Goal: Task Accomplishment & Management: Use online tool/utility

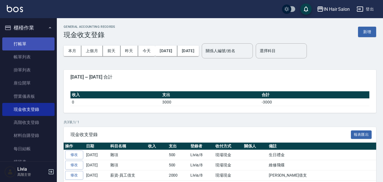
drag, startPoint x: 30, startPoint y: 44, endPoint x: 41, endPoint y: 44, distance: 11.1
click at [30, 44] on link "打帳單" at bounding box center [28, 43] width 52 height 13
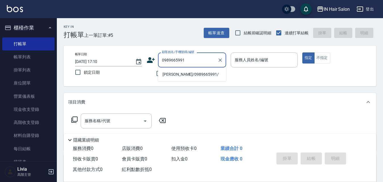
click at [170, 75] on li "[PERSON_NAME]/0989665991/" at bounding box center [192, 74] width 68 height 9
type input "[PERSON_NAME]/0989665991/"
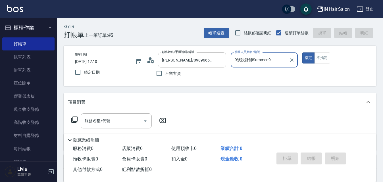
click at [277, 59] on input "9號設計師Summer-9" at bounding box center [259, 60] width 53 height 10
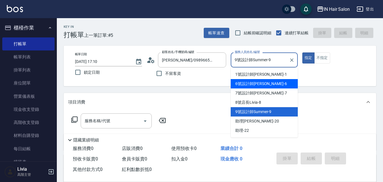
click at [247, 81] on span "6號設計師[PERSON_NAME] -6" at bounding box center [261, 84] width 52 height 6
type input "6號設計師[PERSON_NAME]-6"
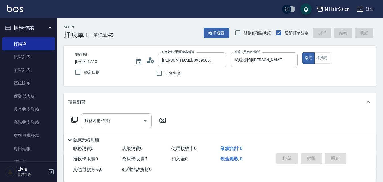
click at [76, 117] on icon at bounding box center [74, 119] width 7 height 7
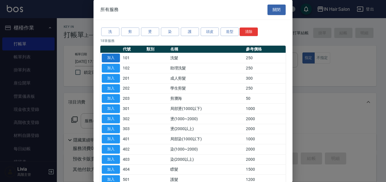
click at [116, 57] on button "加入" at bounding box center [111, 58] width 18 height 9
type input "洗髮(101)"
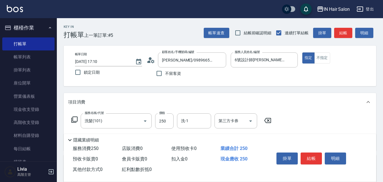
click at [74, 118] on icon at bounding box center [74, 119] width 7 height 7
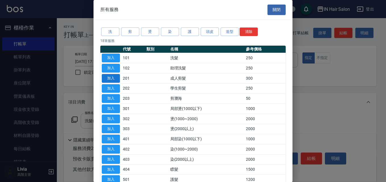
click at [112, 80] on button "加入" at bounding box center [111, 78] width 18 height 9
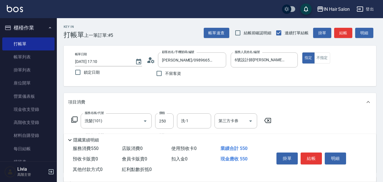
click at [77, 120] on icon at bounding box center [74, 119] width 7 height 7
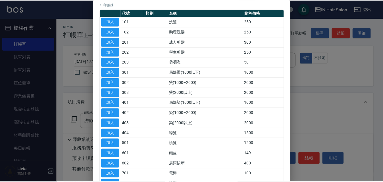
scroll to position [85, 0]
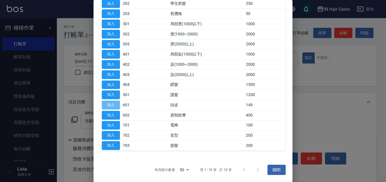
drag, startPoint x: 111, startPoint y: 103, endPoint x: 127, endPoint y: 101, distance: 16.9
click at [110, 103] on button "加入" at bounding box center [111, 105] width 18 height 9
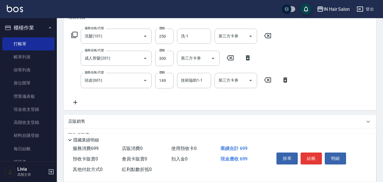
scroll to position [85, 0]
click at [168, 37] on input "250" at bounding box center [164, 35] width 18 height 15
type input "300"
click at [150, 67] on div "服務名稱/代號 洗髮(101) 服務名稱/代號 價格 300 價格 洗-1 洗-1 第三方卡券 第三方卡券 服務名稱/代號 成人剪髮(201) 服務名稱/代號…" at bounding box center [180, 66] width 224 height 77
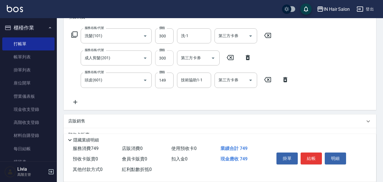
click at [165, 57] on input "300" at bounding box center [164, 58] width 18 height 15
type input "400"
click at [147, 92] on div "服務名稱/代號 洗髮(101) 服務名稱/代號 價格 300 價格 洗-1 洗-1 第三方卡券 第三方卡券 服務名稱/代號 成人剪髮(201) 服務名稱/代號…" at bounding box center [180, 66] width 224 height 77
drag, startPoint x: 170, startPoint y: 81, endPoint x: 168, endPoint y: 83, distance: 3.0
click at [170, 81] on input "149" at bounding box center [164, 80] width 18 height 15
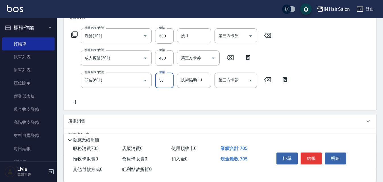
type input "50"
drag, startPoint x: 143, startPoint y: 98, endPoint x: 153, endPoint y: 85, distance: 15.8
click at [143, 96] on div "服務名稱/代號 洗髮(101) 服務名稱/代號 價格 300 價格 洗-1 洗-1 第三方卡券 第三方卡券 服務名稱/代號 成人剪髮(201) 服務名稱/代號…" at bounding box center [180, 66] width 224 height 77
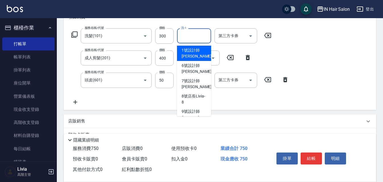
drag, startPoint x: 187, startPoint y: 32, endPoint x: 186, endPoint y: 46, distance: 13.5
click at [188, 33] on input "洗-1" at bounding box center [193, 36] width 29 height 10
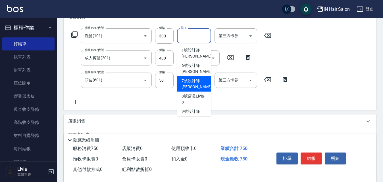
click at [185, 83] on span "7號設計師[PERSON_NAME] -7" at bounding box center [198, 84] width 34 height 12
type input "7號設計師[PERSON_NAME]-7"
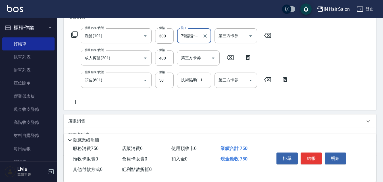
click at [186, 79] on input "技術協助1-1" at bounding box center [193, 80] width 29 height 10
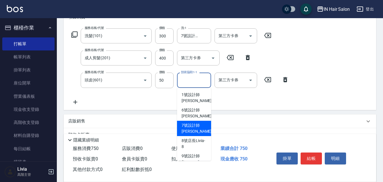
click at [190, 128] on span "7號設計師[PERSON_NAME] -7" at bounding box center [198, 129] width 34 height 12
type input "7號設計師[PERSON_NAME]-7"
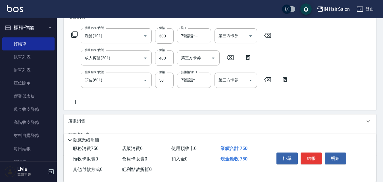
click at [155, 102] on div "服務名稱/代號 洗髮(101) 服務名稱/代號 價格 300 價格 洗-1 7號設計師[PERSON_NAME]-7 洗-1 第三方卡券 第三方卡券 服務名稱…" at bounding box center [180, 66] width 224 height 77
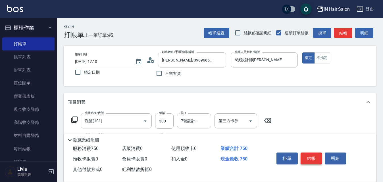
click at [313, 156] on button "結帳" at bounding box center [310, 159] width 21 height 12
